Goal: Task Accomplishment & Management: Complete application form

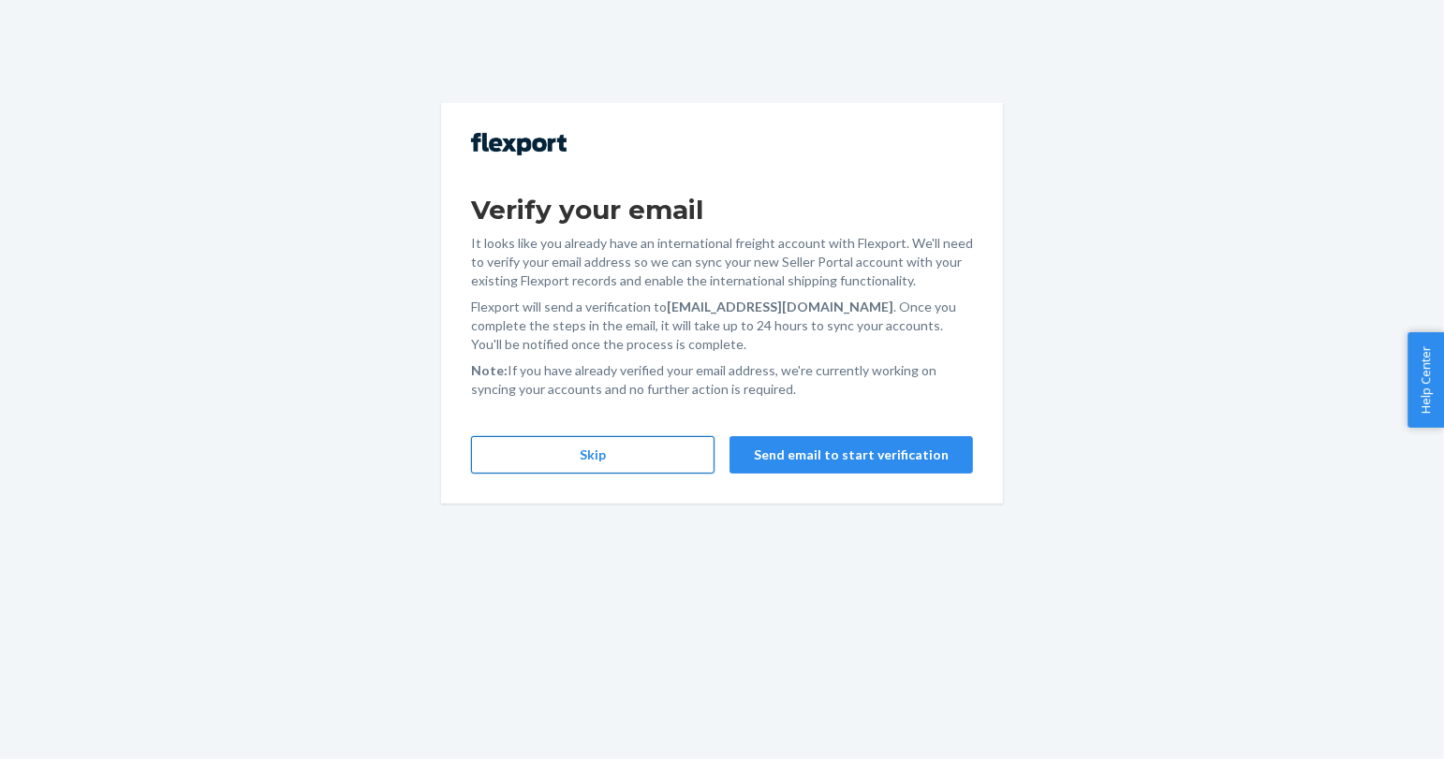
click at [523, 447] on button "Skip" at bounding box center [592, 454] width 243 height 37
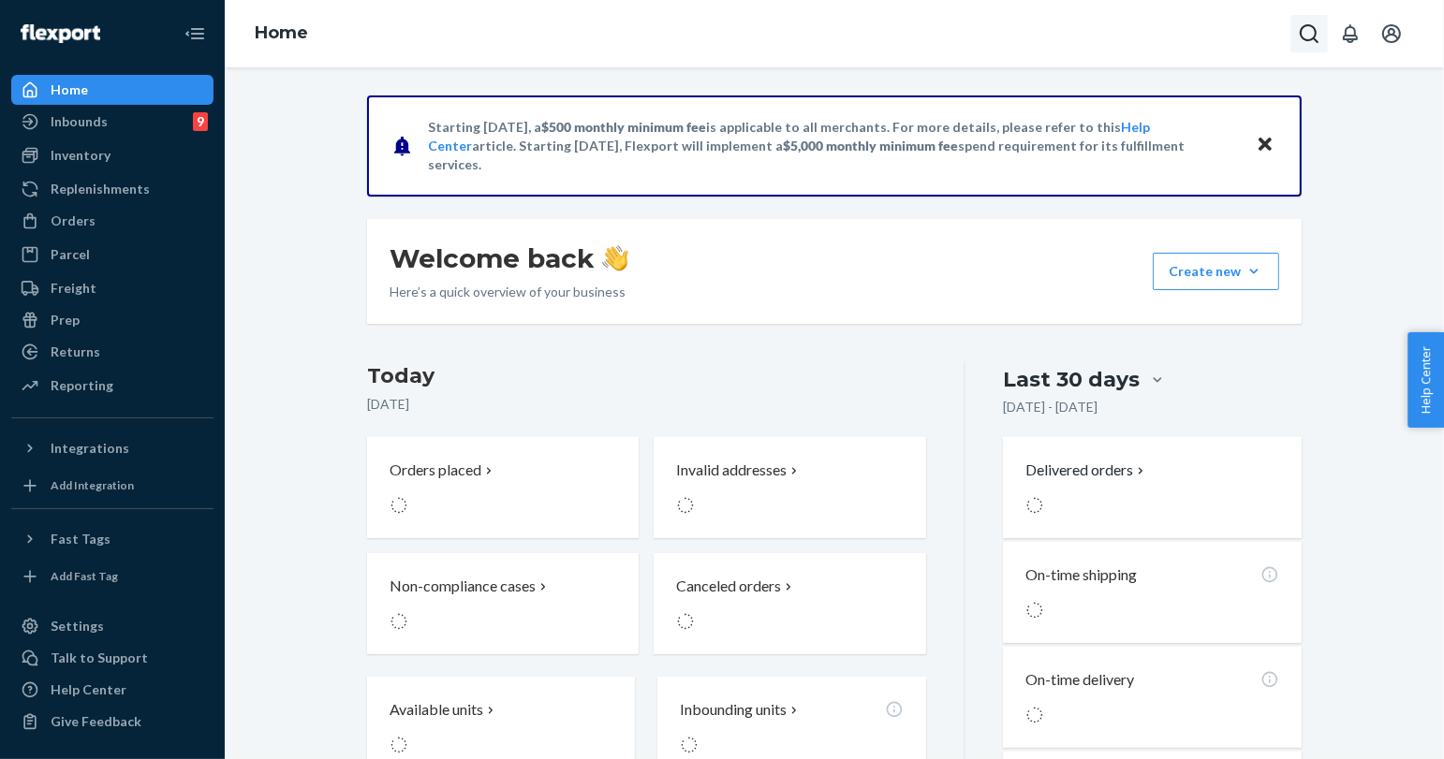
click at [1316, 39] on icon "Open Search Box" at bounding box center [1309, 33] width 22 height 22
click at [1203, 30] on input "Search Input" at bounding box center [1170, 33] width 230 height 19
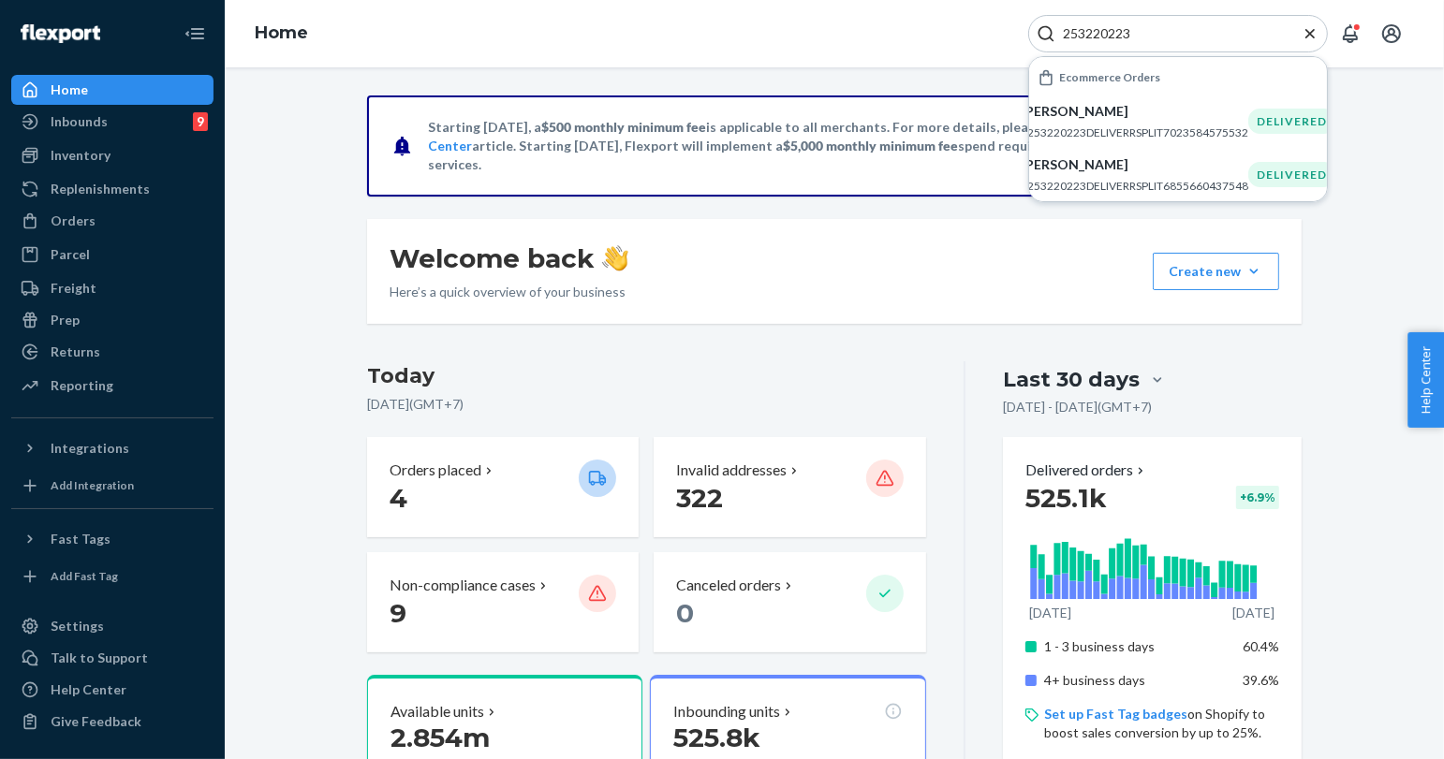
click at [1105, 29] on input "253220223" at bounding box center [1170, 33] width 230 height 19
paste input "4682221"
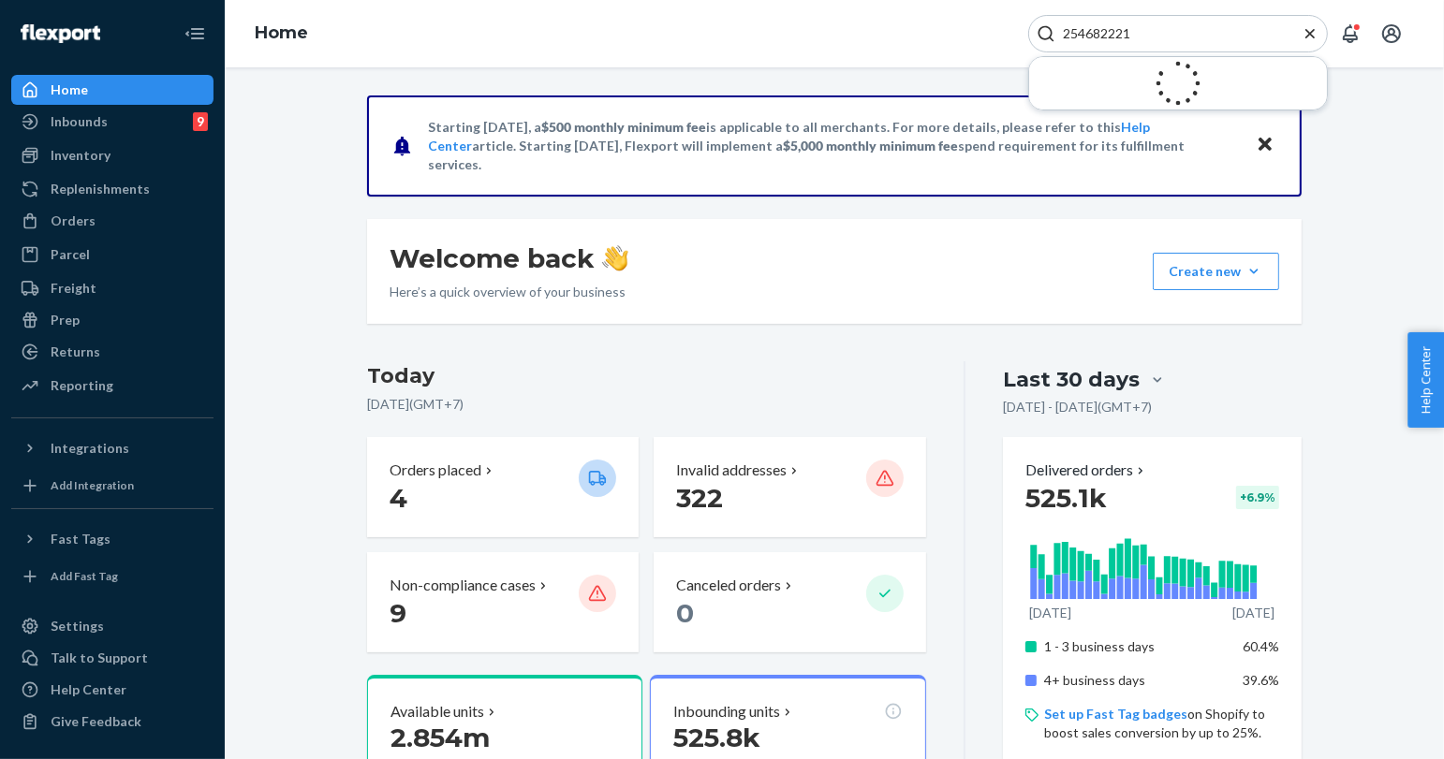
type input "254682221"
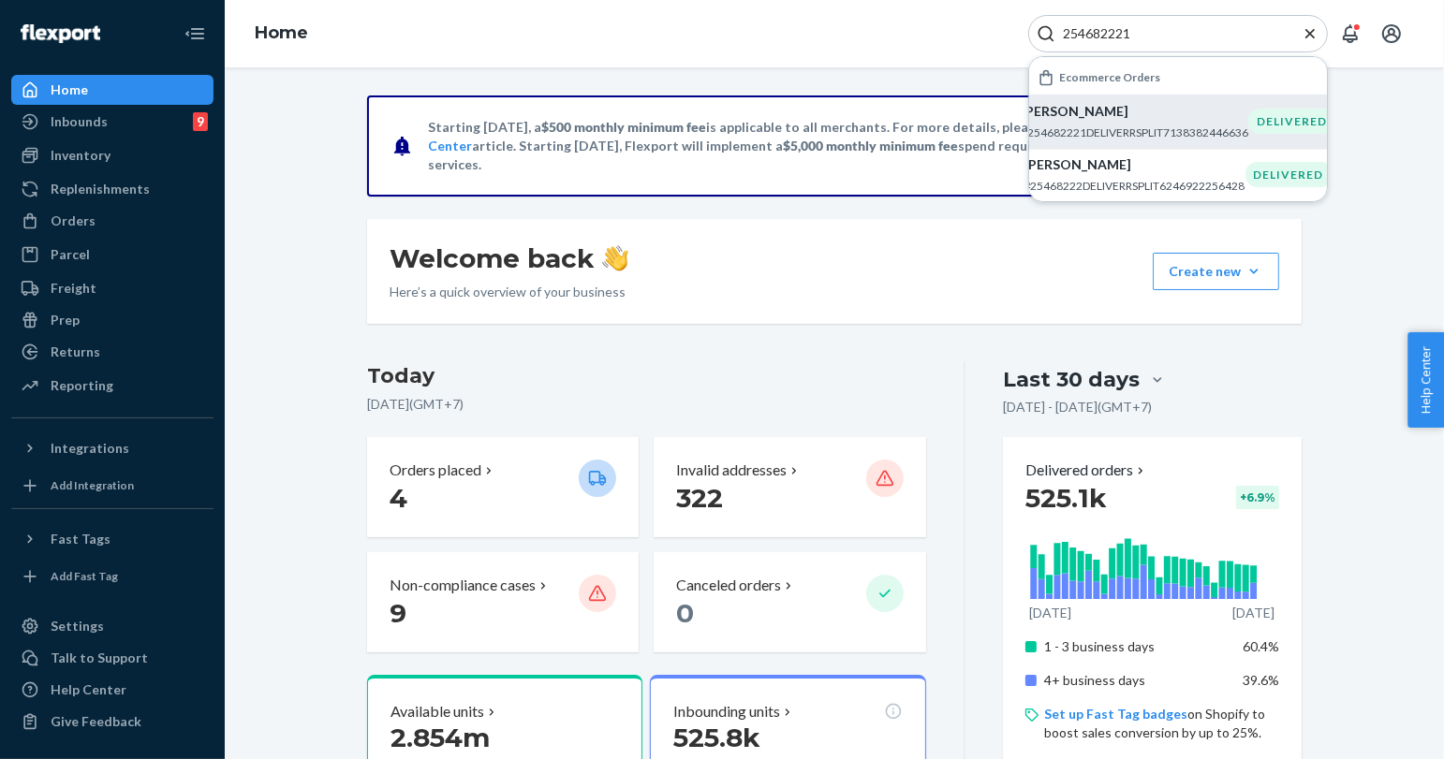
click at [1110, 109] on p "[PERSON_NAME]" at bounding box center [1134, 111] width 228 height 19
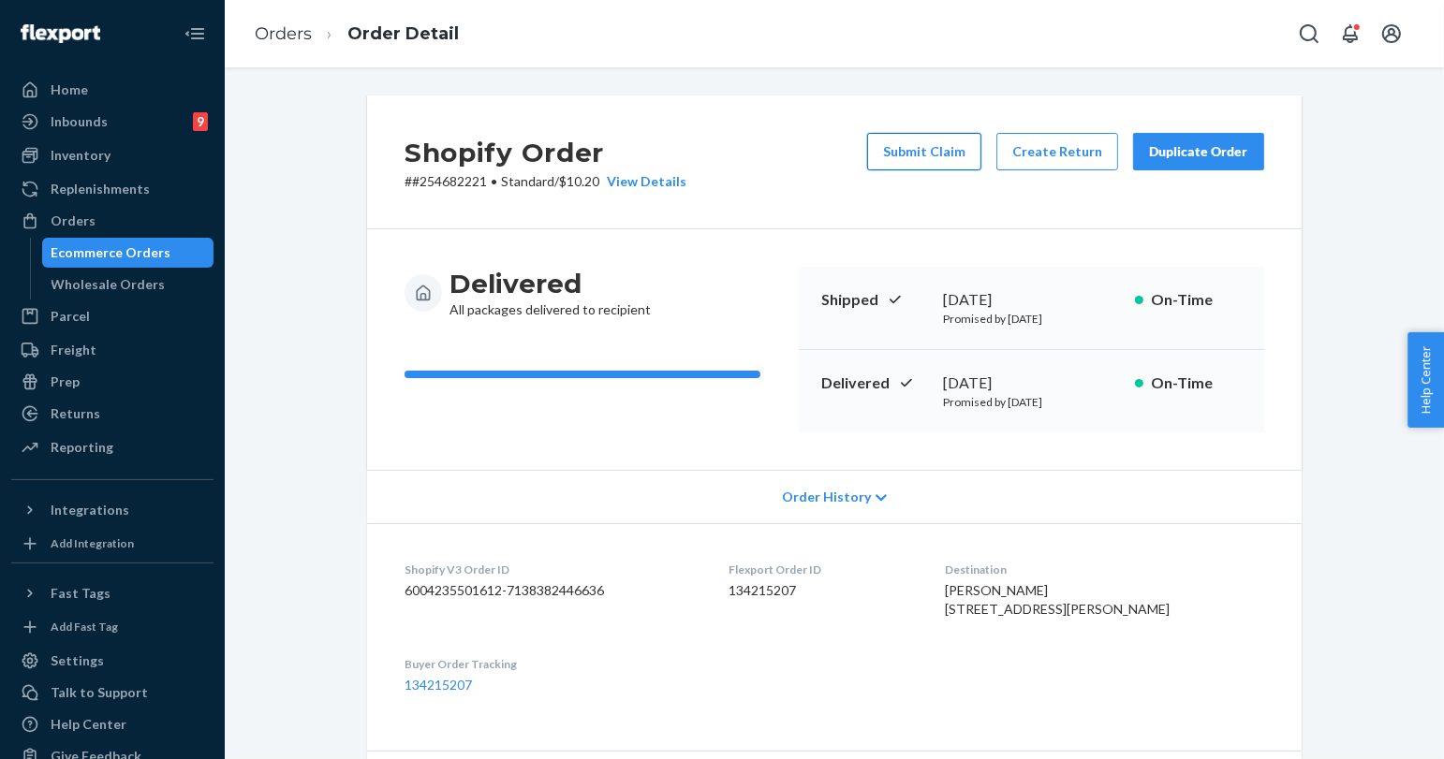
click at [962, 149] on button "Submit Claim" at bounding box center [924, 151] width 114 height 37
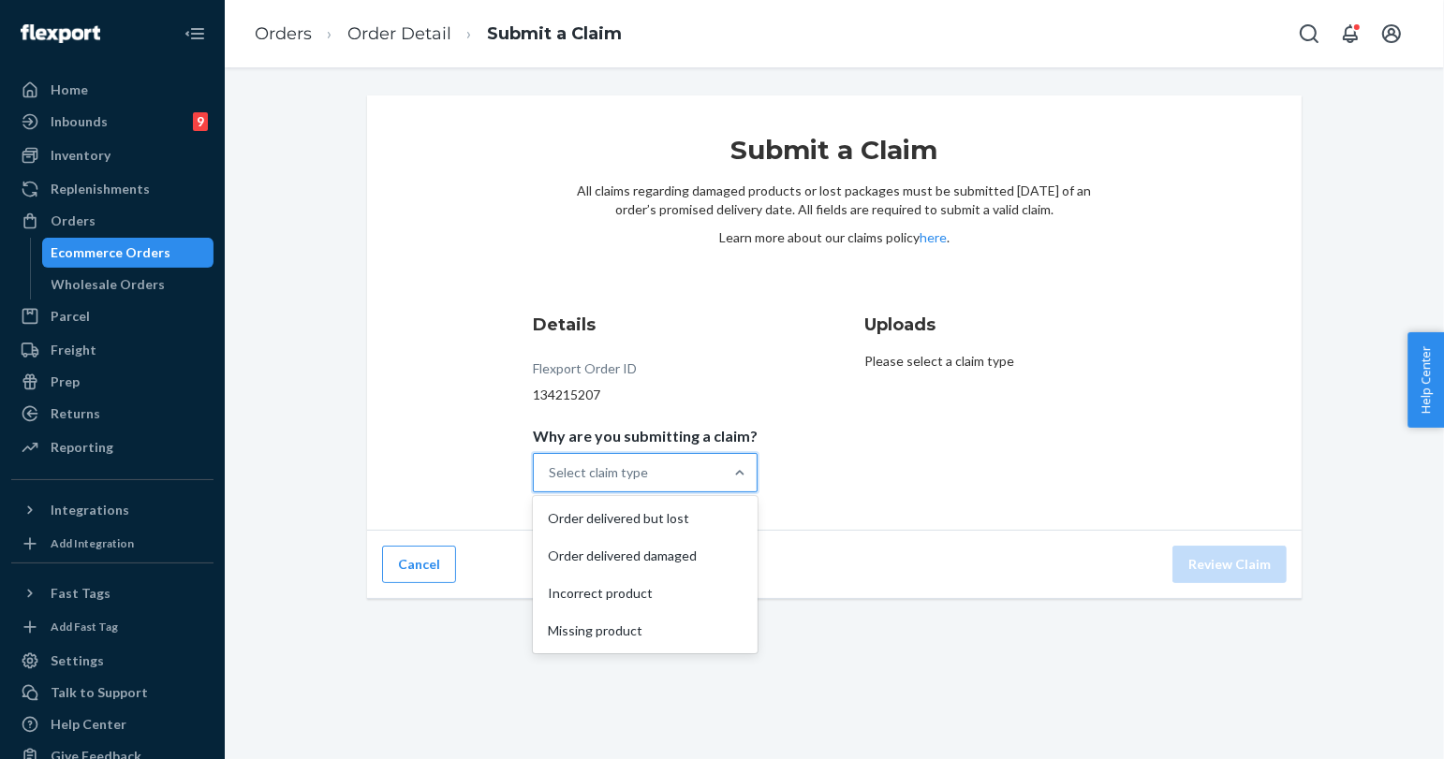
click at [723, 484] on div at bounding box center [740, 472] width 34 height 37
click at [550, 482] on input "Why are you submitting a claim? option Order delivered but lost focused, 1 of 4…" at bounding box center [550, 472] width 2 height 19
click at [637, 619] on div "Missing product" at bounding box center [644, 630] width 217 height 37
click at [550, 482] on input "Why are you submitting a claim? option Missing product focused, 4 of 4. 4 resul…" at bounding box center [550, 472] width 2 height 19
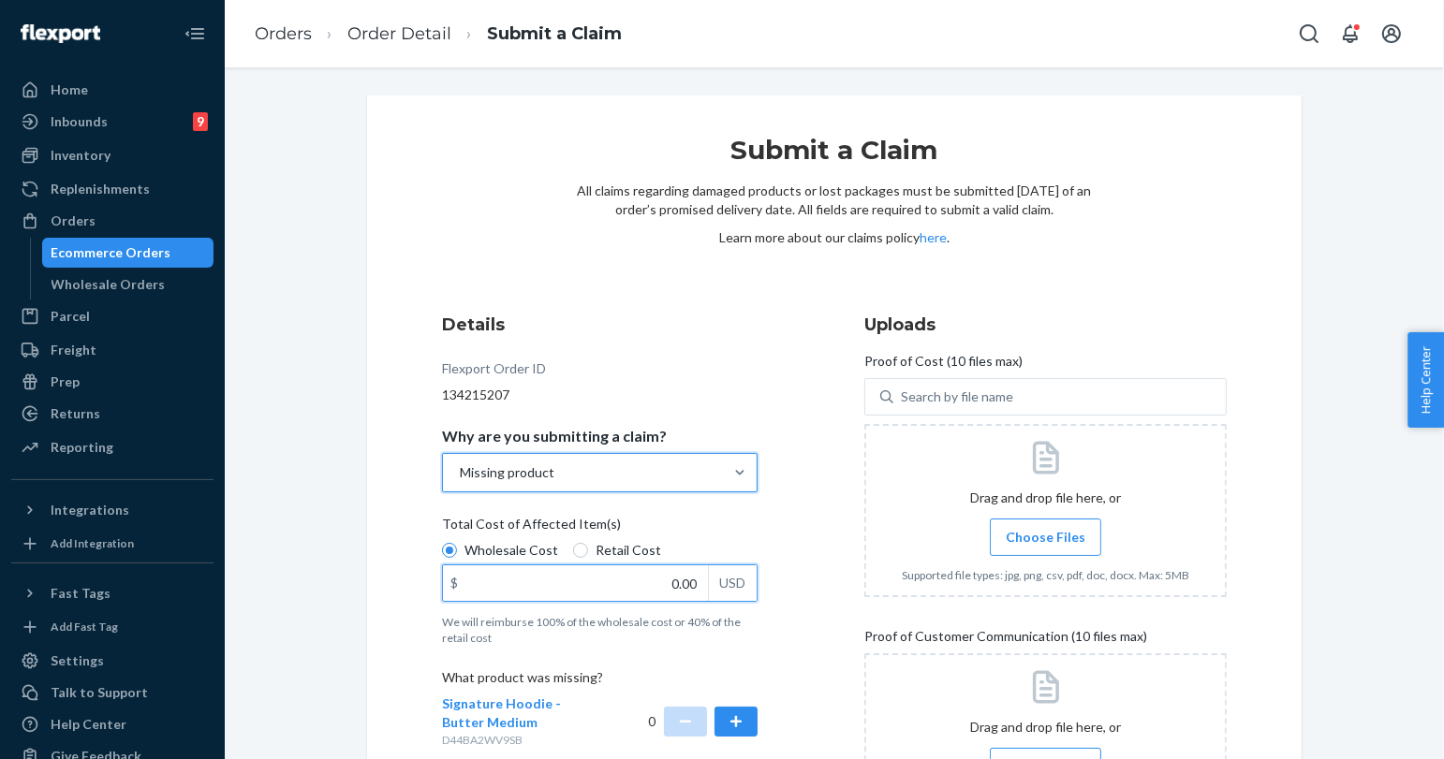
click at [674, 590] on input "0.00" at bounding box center [575, 583] width 265 height 36
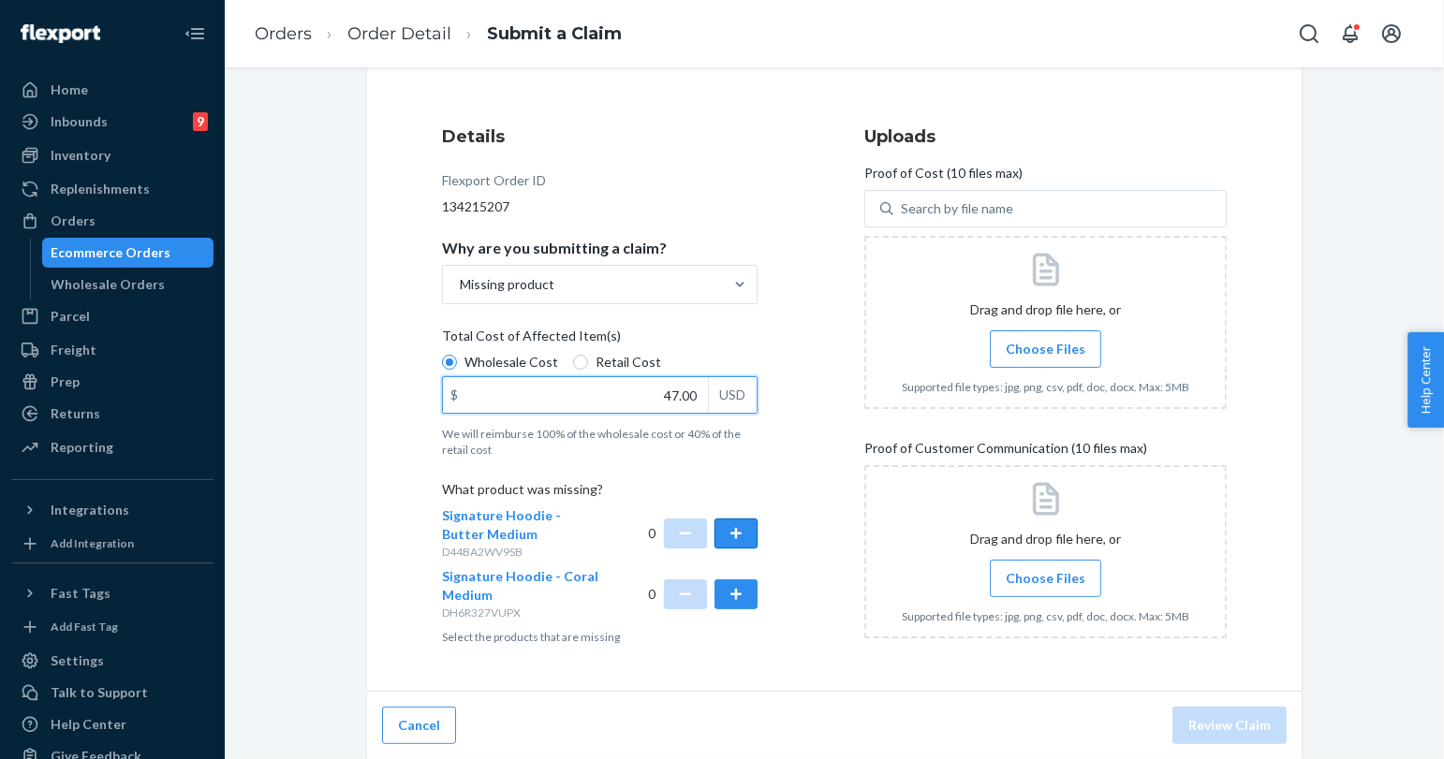
type input "47.00"
click at [734, 542] on button "button" at bounding box center [735, 534] width 43 height 30
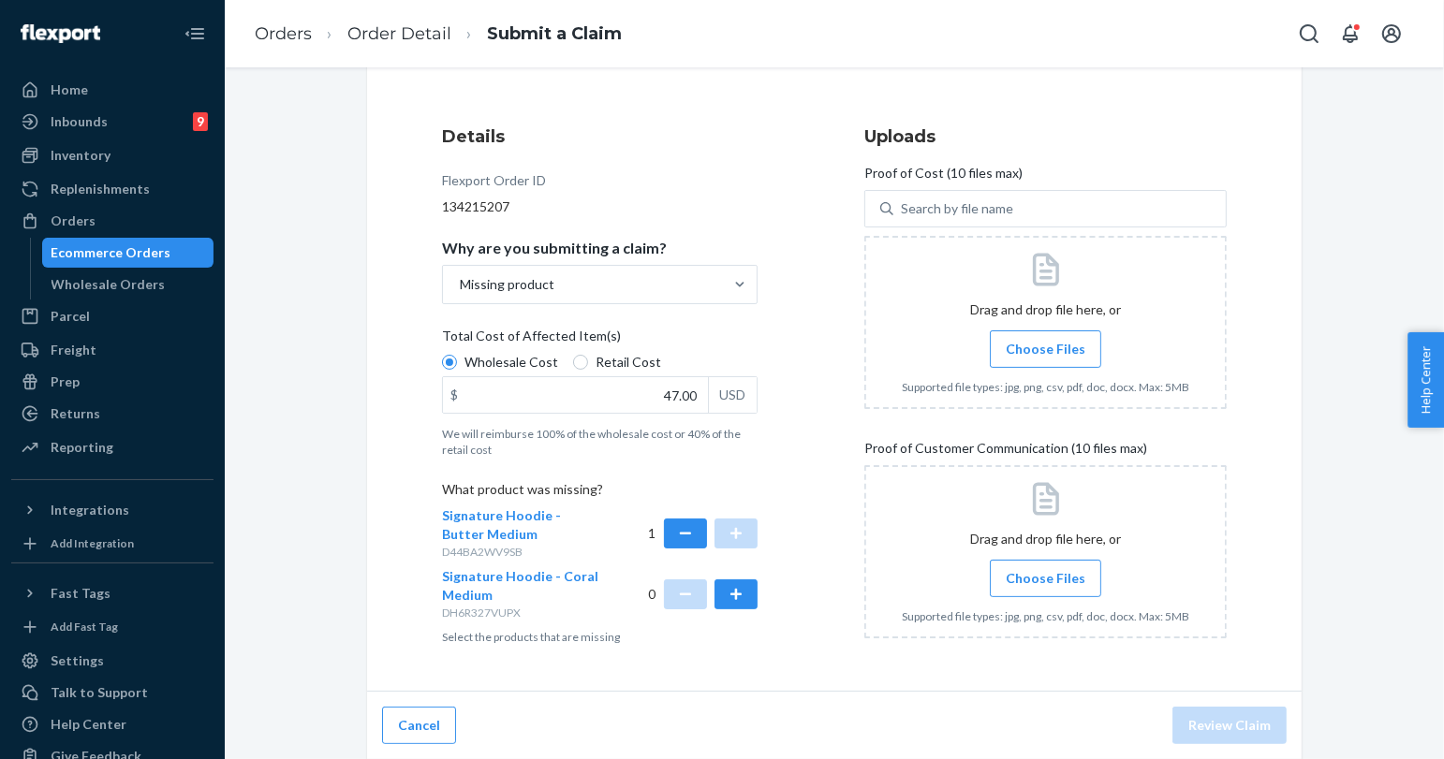
click at [1069, 354] on span "Choose Files" at bounding box center [1046, 349] width 80 height 19
click at [1046, 354] on input "Choose Files" at bounding box center [1045, 349] width 1 height 21
click at [1032, 571] on span "Choose Files" at bounding box center [1046, 578] width 80 height 19
click at [1045, 571] on input "Choose Files" at bounding box center [1045, 578] width 1 height 21
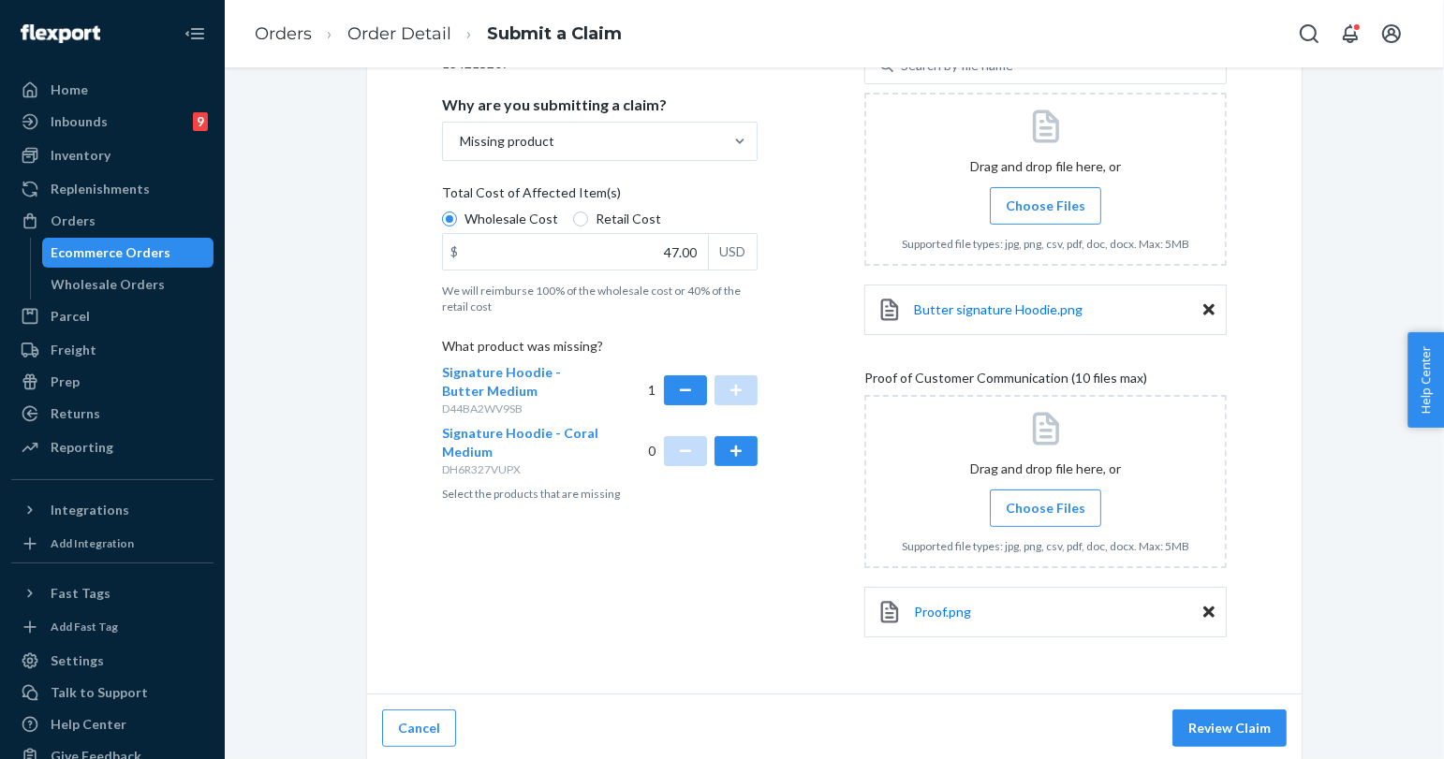
scroll to position [334, 0]
click at [1023, 502] on span "Choose Files" at bounding box center [1046, 505] width 80 height 19
click at [1045, 502] on input "Choose Files" at bounding box center [1045, 505] width 1 height 21
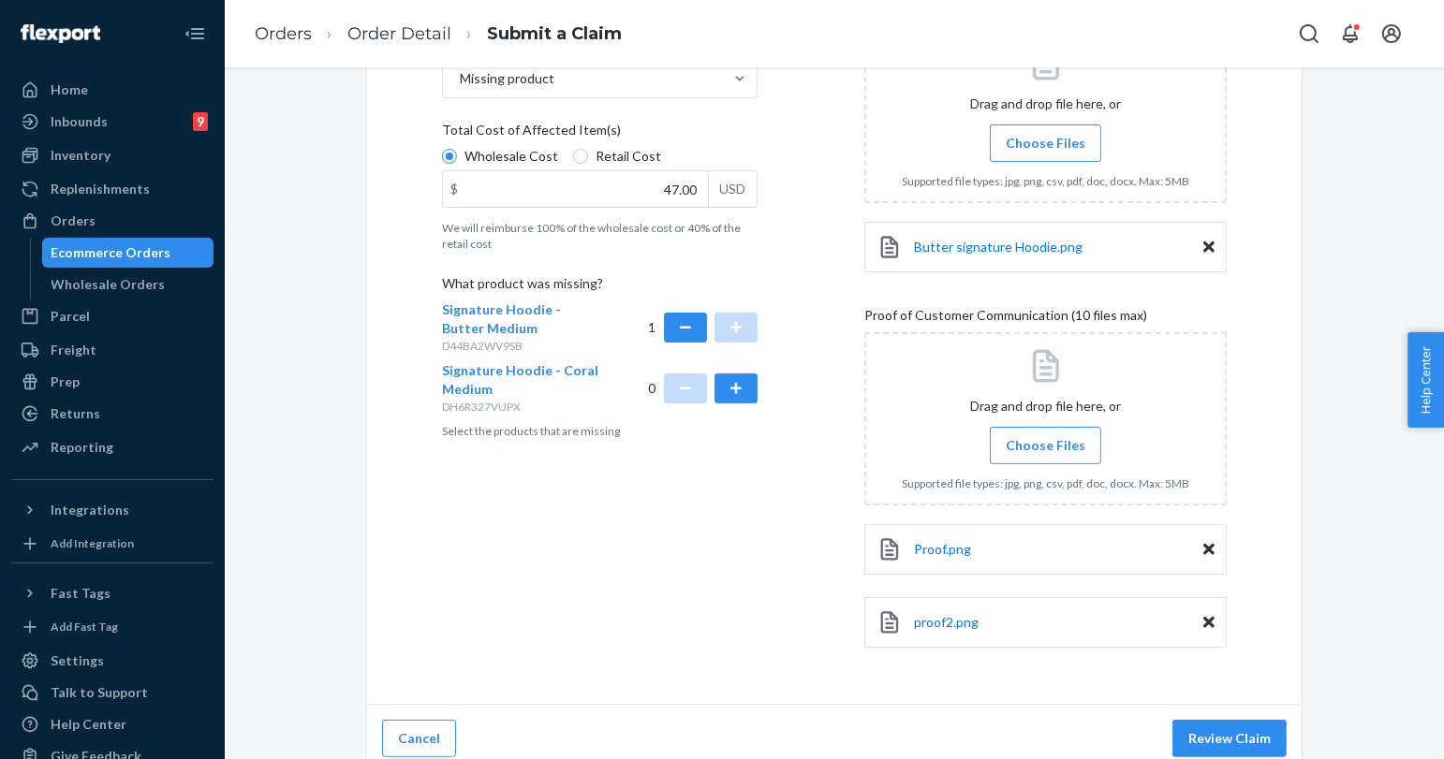
scroll to position [407, 0]
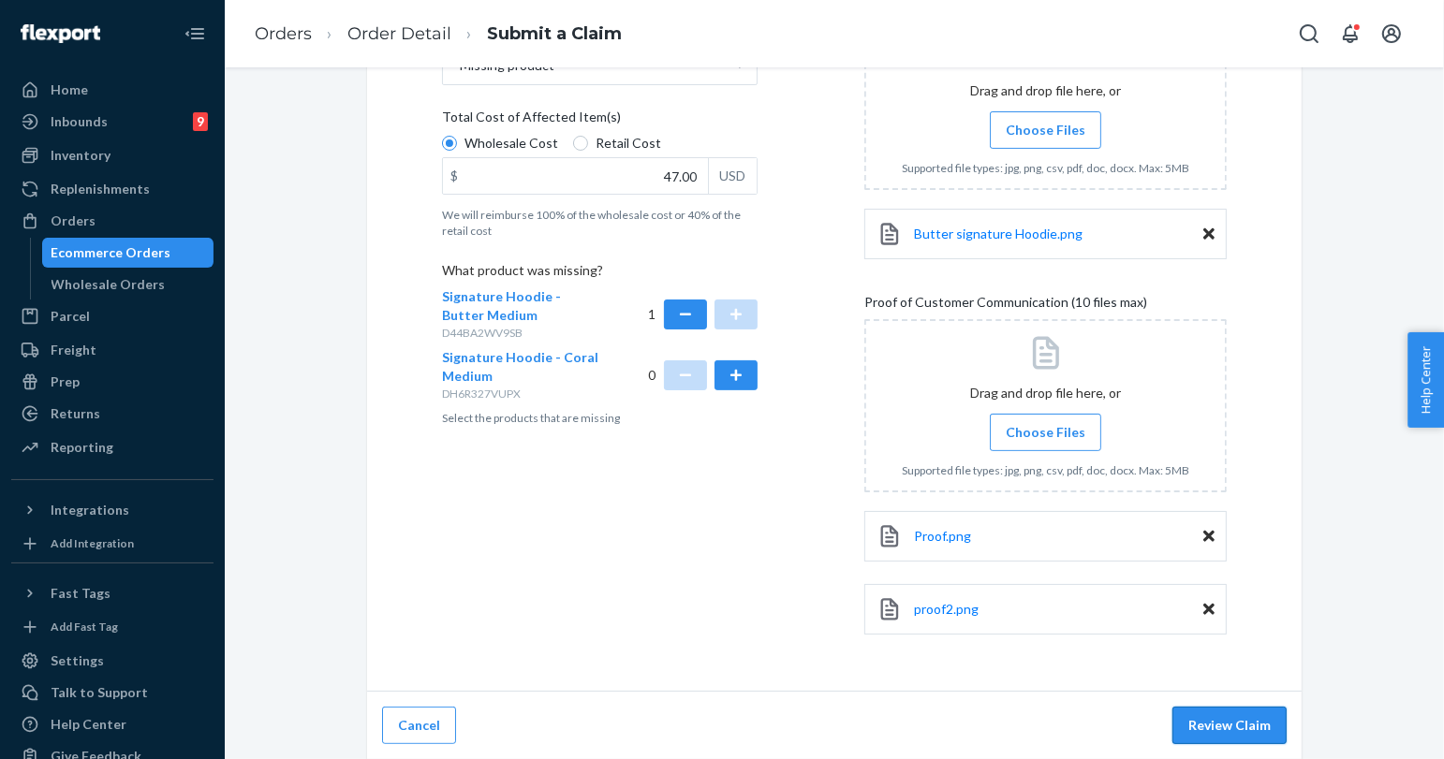
click at [1213, 726] on button "Review Claim" at bounding box center [1229, 725] width 114 height 37
click at [1222, 713] on button "Review Claim" at bounding box center [1229, 725] width 114 height 37
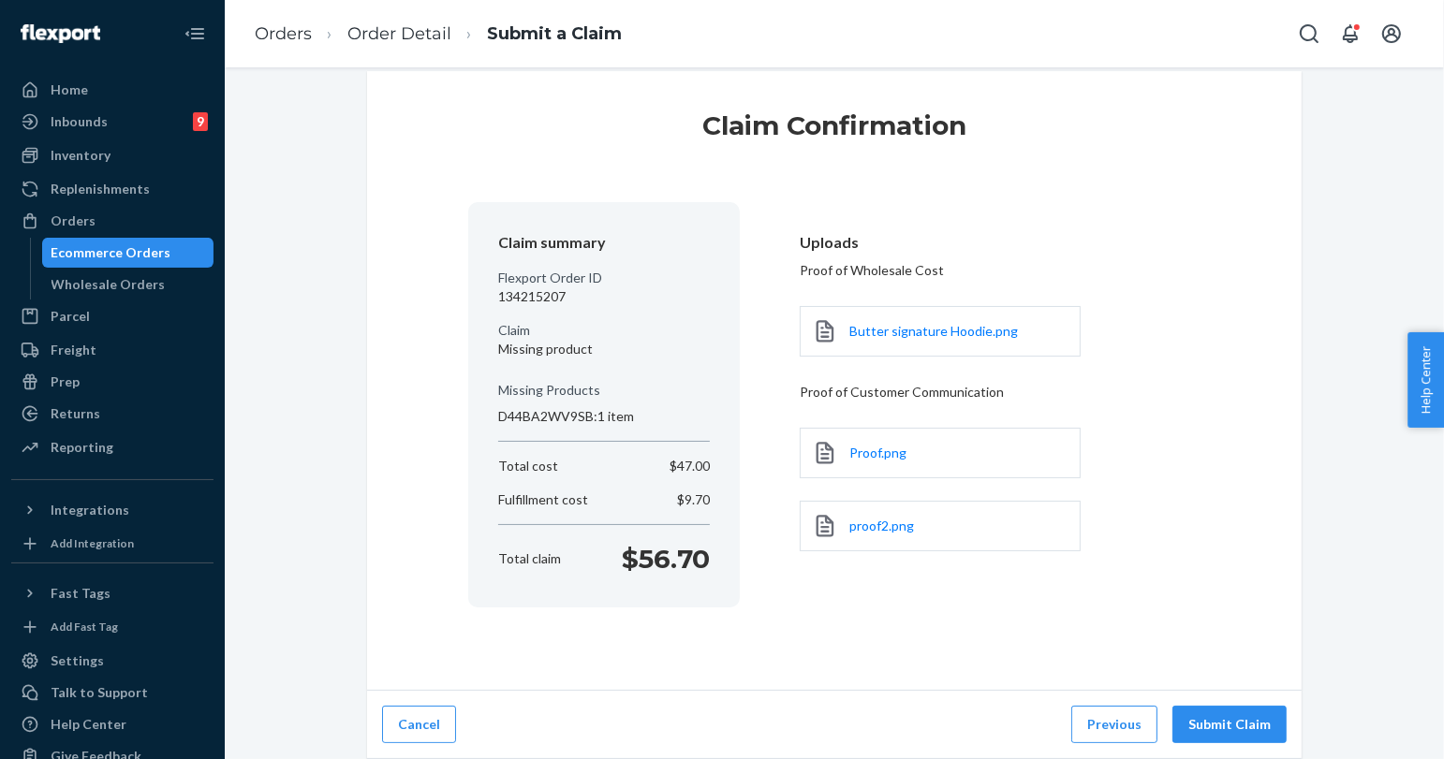
scroll to position [23, 0]
click at [1222, 713] on button "Submit Claim" at bounding box center [1229, 725] width 114 height 37
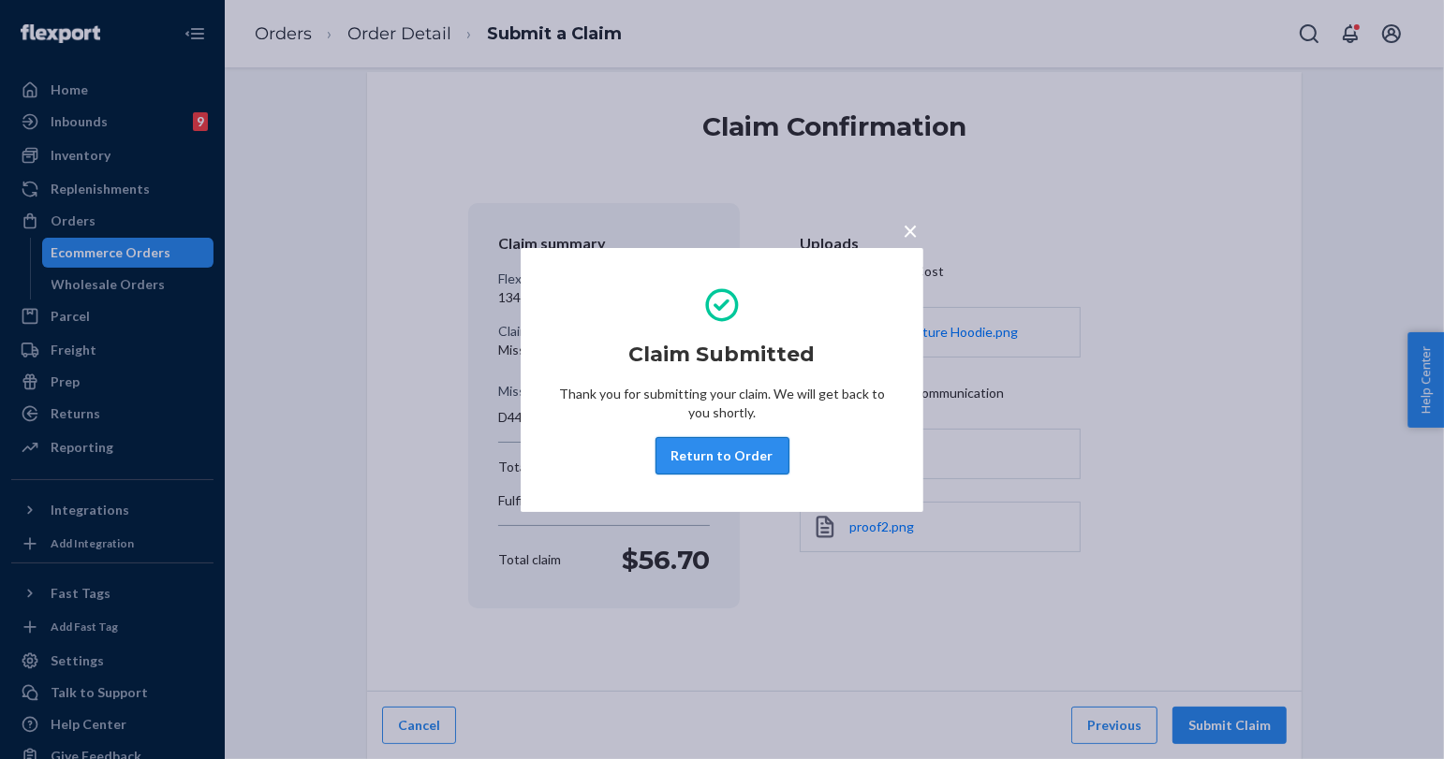
click at [724, 456] on button "Return to Order" at bounding box center [722, 455] width 134 height 37
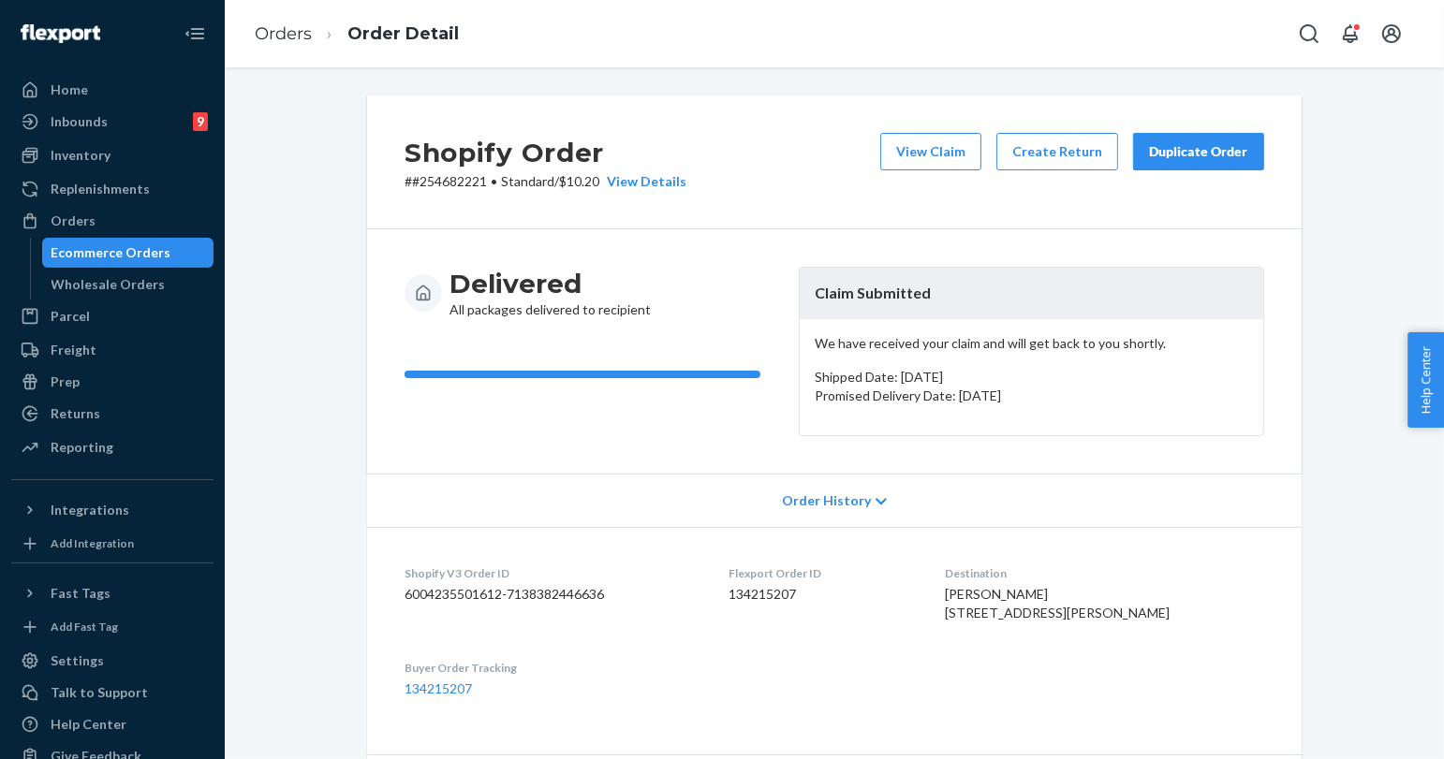
click at [1226, 152] on div "Duplicate Order" at bounding box center [1198, 151] width 99 height 19
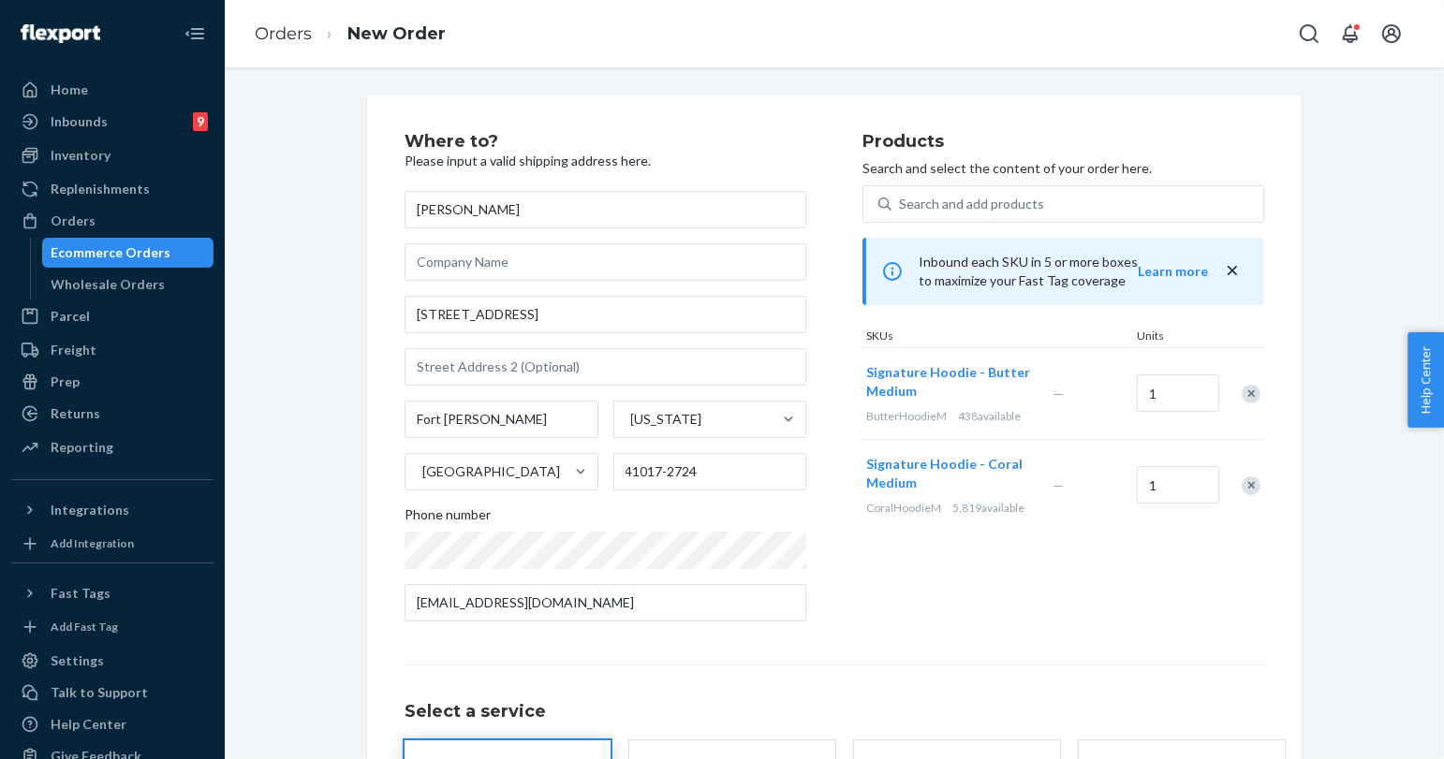
click at [1252, 491] on div at bounding box center [1240, 486] width 47 height 50
click at [1244, 487] on div "Remove Item" at bounding box center [1250, 486] width 19 height 19
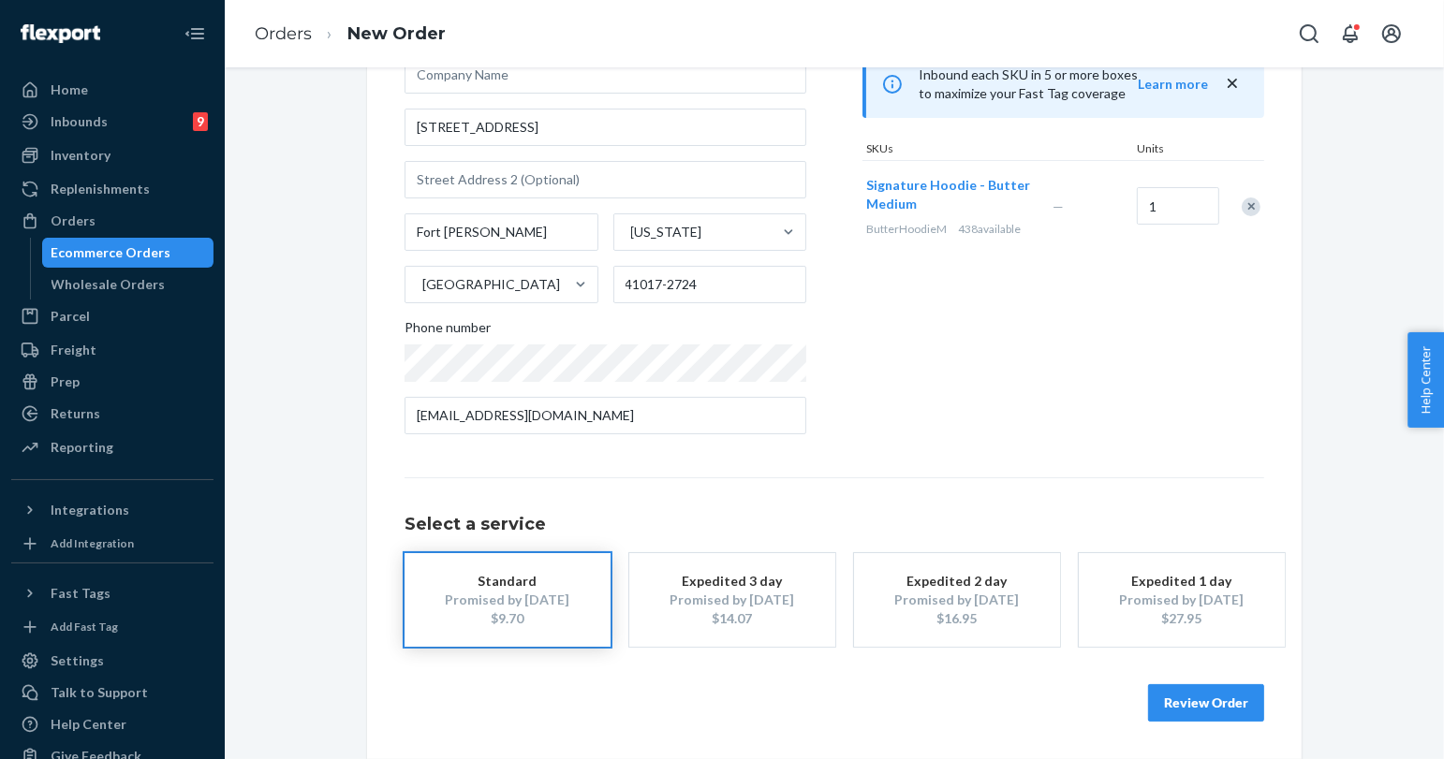
click at [1206, 710] on button "Review Order" at bounding box center [1206, 702] width 116 height 37
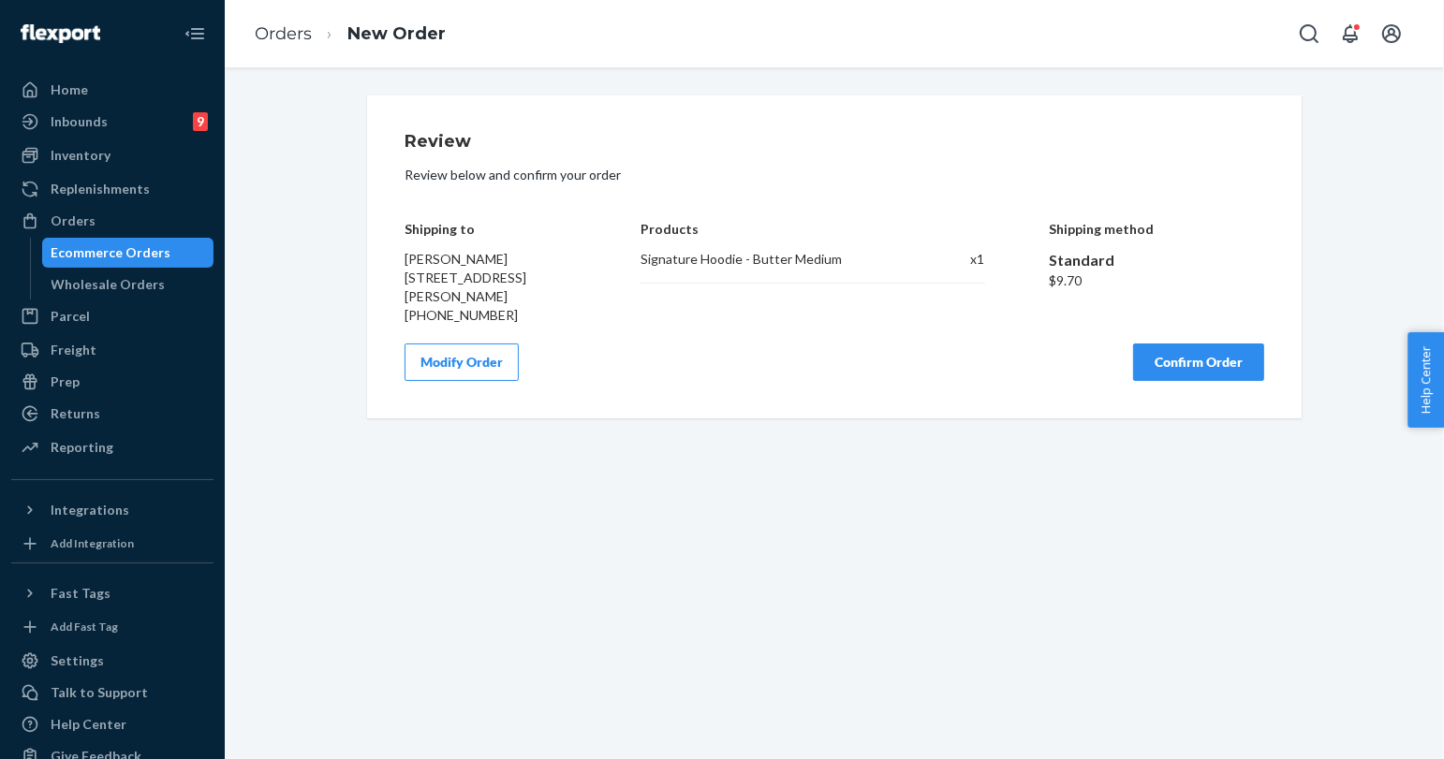
scroll to position [0, 0]
click at [1208, 381] on button "Confirm Order" at bounding box center [1198, 362] width 131 height 37
